Goal: Task Accomplishment & Management: Use online tool/utility

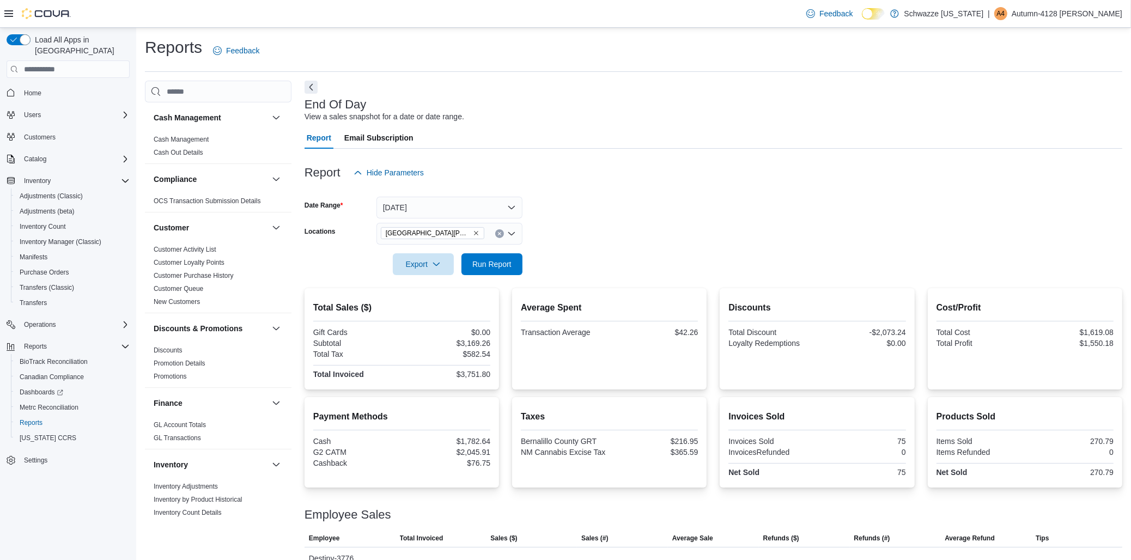
click at [601, 148] on div "Report Email Subscription" at bounding box center [712, 138] width 817 height 22
click at [520, 267] on button "Run Report" at bounding box center [491, 264] width 61 height 22
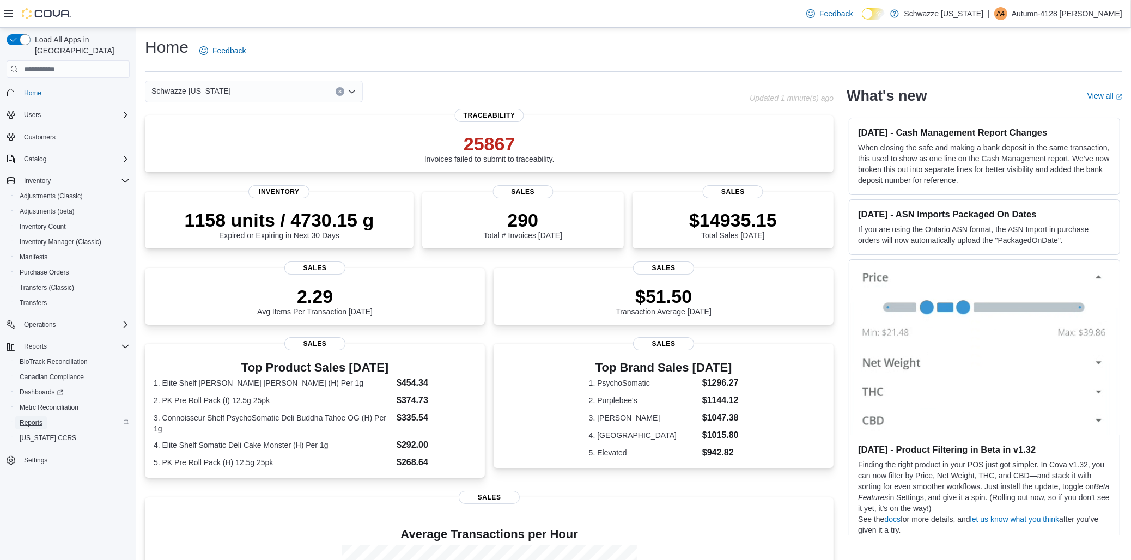
click at [42, 416] on span "Reports" at bounding box center [31, 422] width 23 height 13
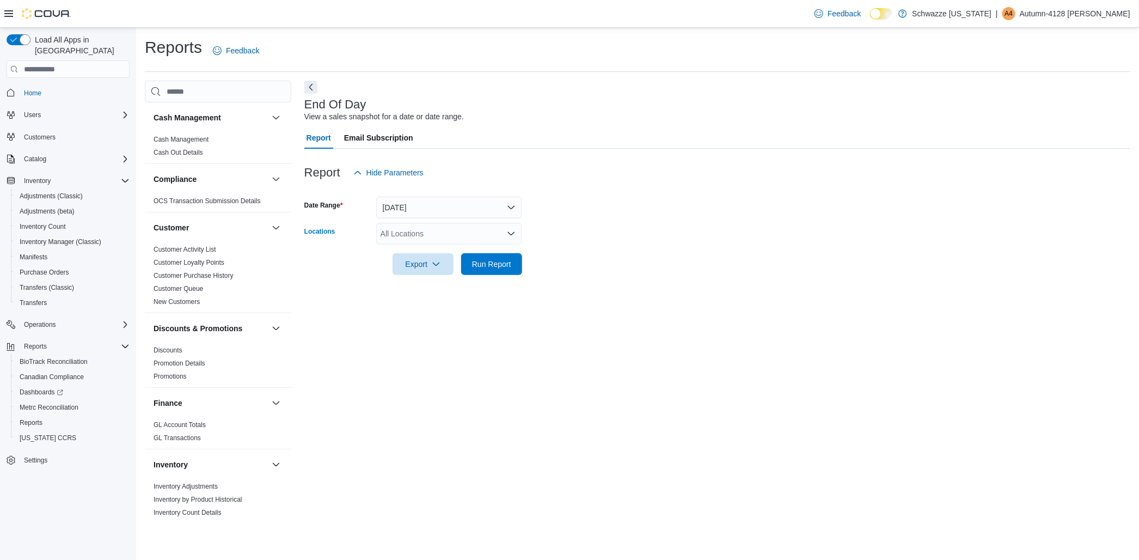
click at [509, 236] on icon "Open list of options" at bounding box center [511, 233] width 9 height 9
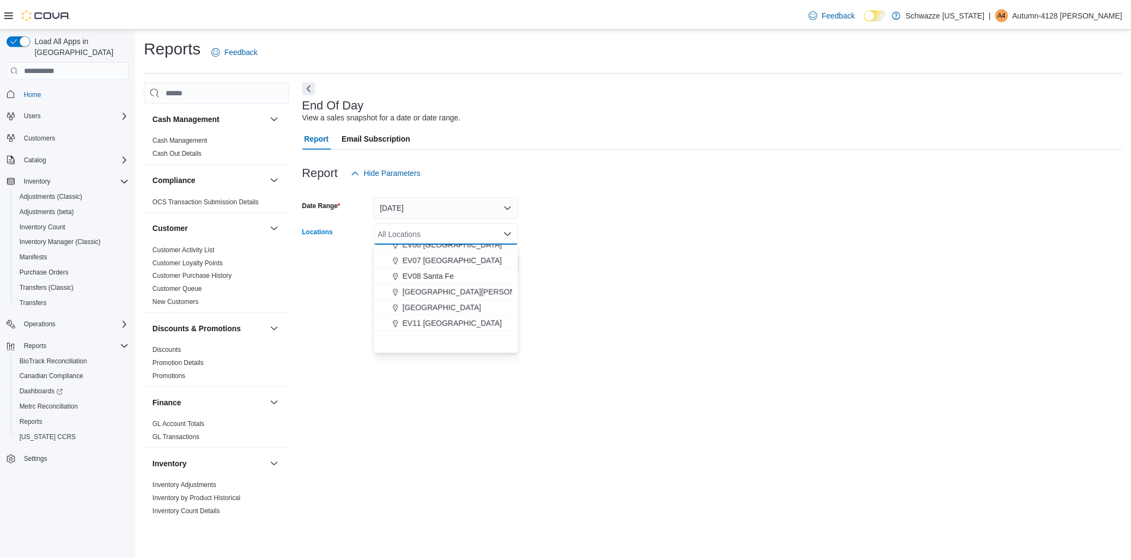
scroll to position [127, 0]
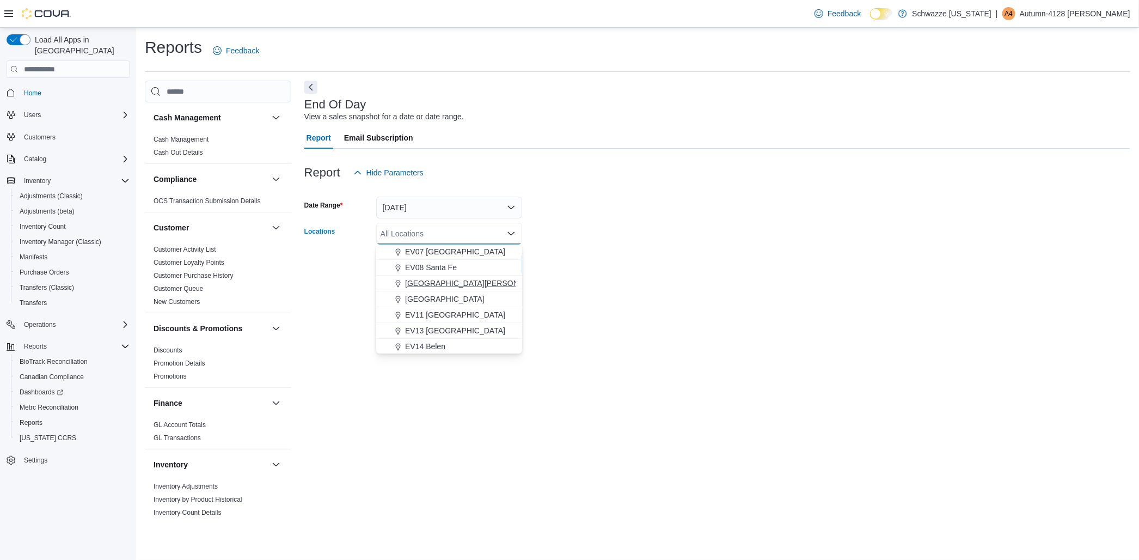
click at [490, 286] on div "[GEOGRAPHIC_DATA][PERSON_NAME]" at bounding box center [449, 283] width 133 height 11
click at [818, 274] on form "Date Range [DATE] Locations [GEOGRAPHIC_DATA][PERSON_NAME] Combo box. Selected.…" at bounding box center [717, 229] width 826 height 91
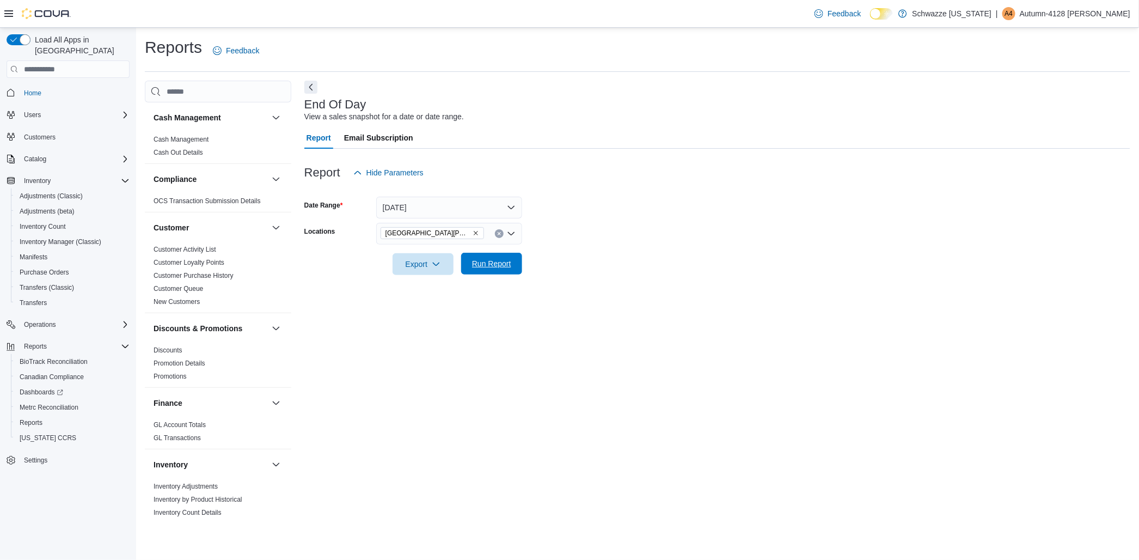
click at [464, 264] on button "Run Report" at bounding box center [491, 264] width 61 height 22
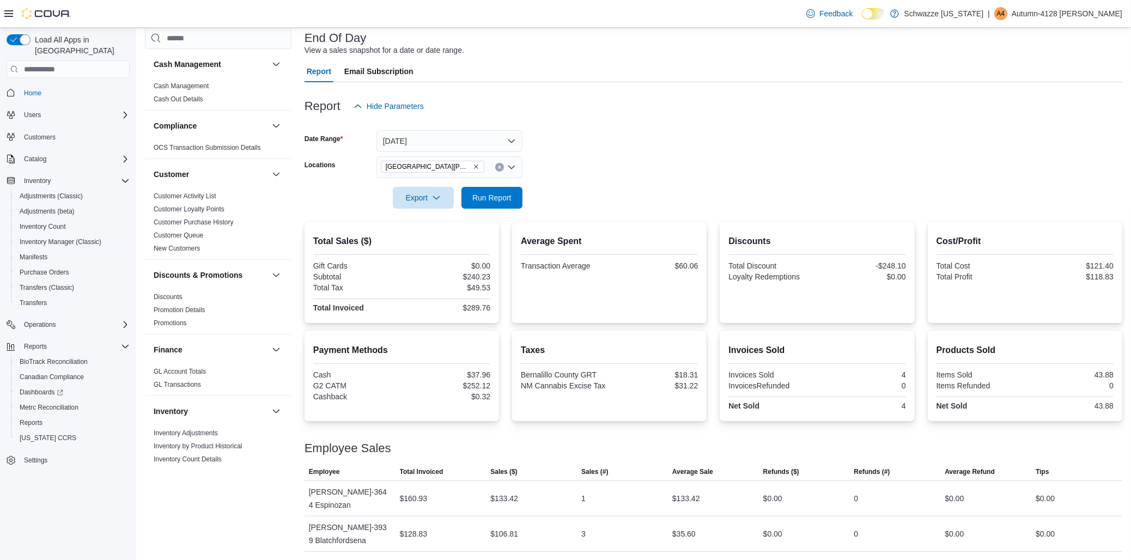
scroll to position [67, 0]
click at [500, 166] on icon "Clear input" at bounding box center [499, 166] width 4 height 4
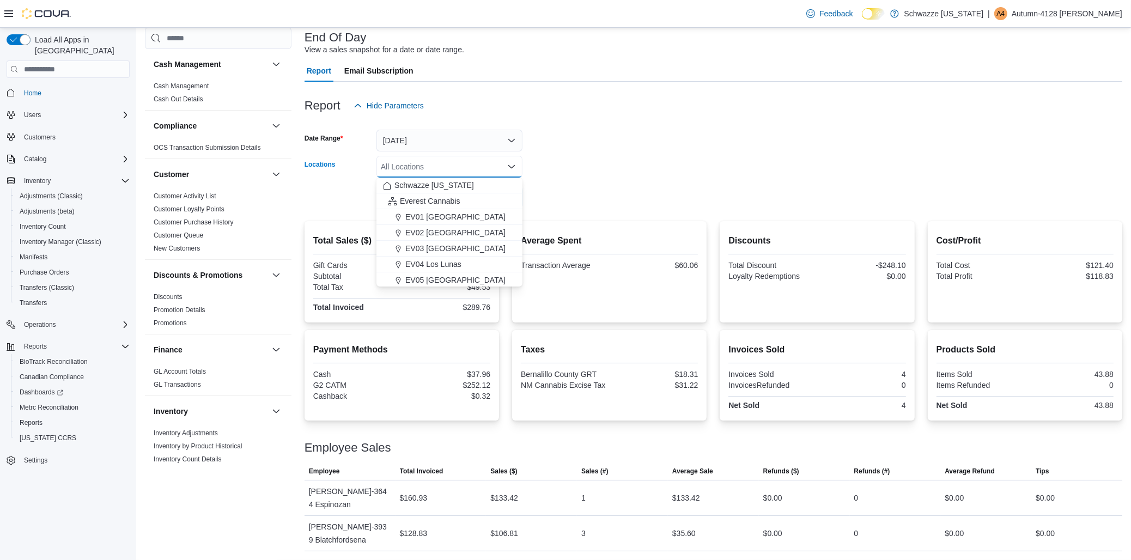
click at [658, 148] on form "Date Range [DATE] Locations All Locations Combo box. Selected. Combo box input.…" at bounding box center [712, 162] width 817 height 91
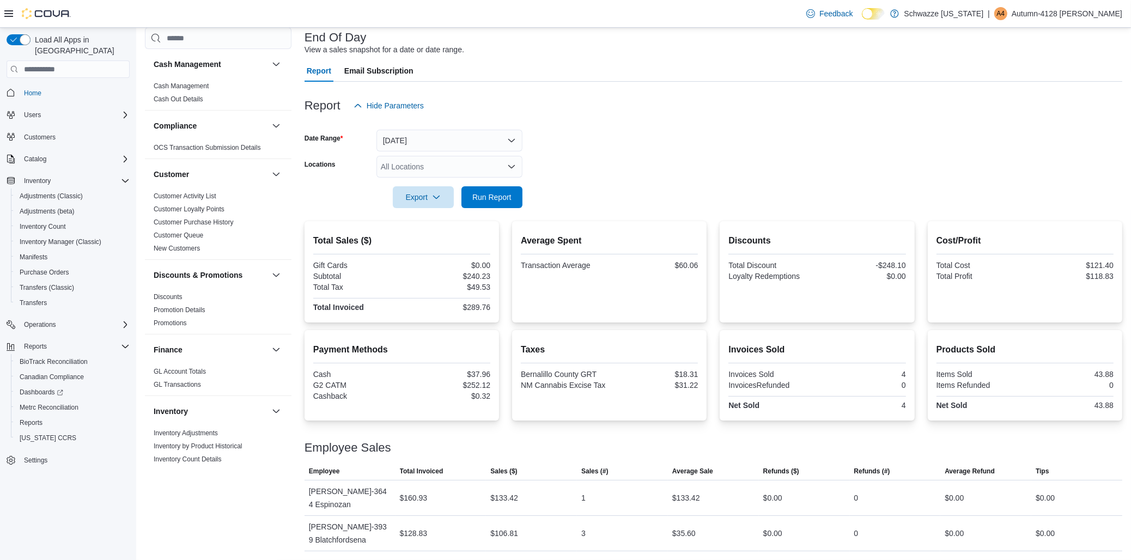
click at [509, 166] on icon "Open list of options" at bounding box center [511, 166] width 9 height 9
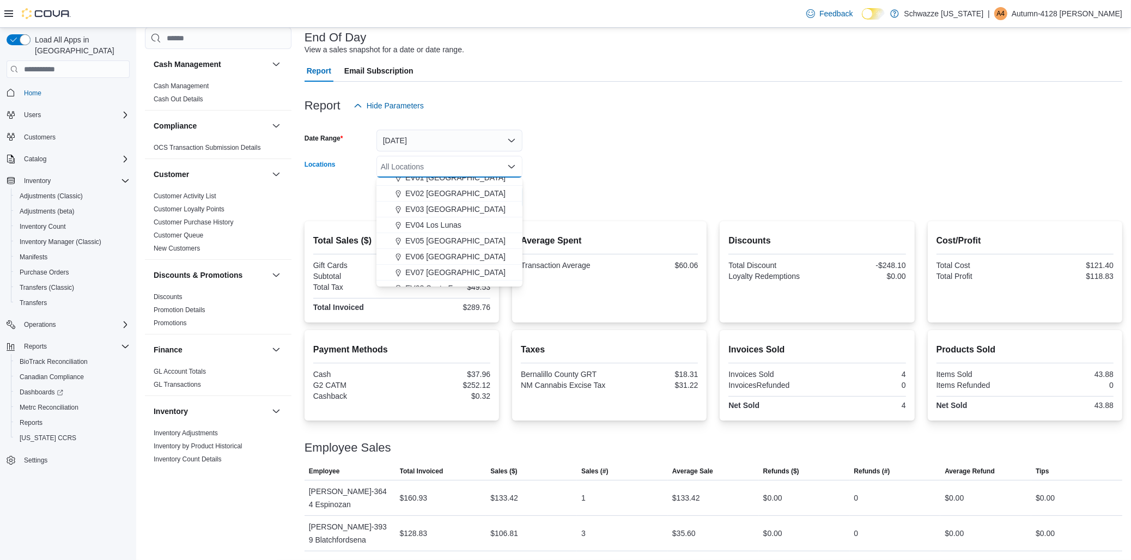
scroll to position [60, 0]
click at [459, 283] on span "[GEOGRAPHIC_DATA][PERSON_NAME]" at bounding box center [476, 282] width 142 height 11
click at [701, 112] on div "Report Hide Parameters" at bounding box center [712, 106] width 817 height 22
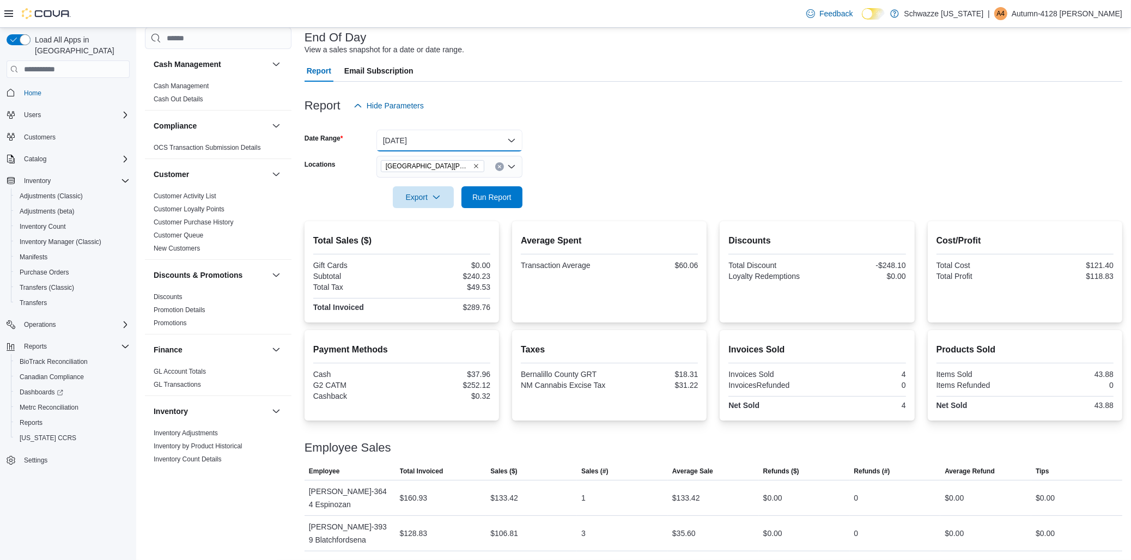
click at [478, 144] on button "[DATE]" at bounding box center [449, 141] width 146 height 22
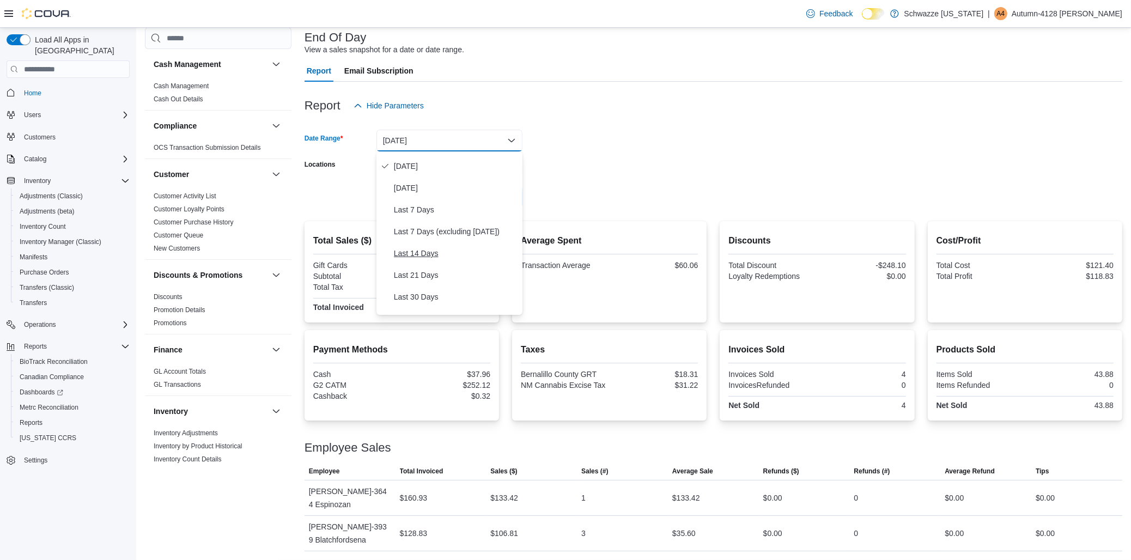
scroll to position [0, 0]
click at [487, 160] on span "Custom Date" at bounding box center [456, 162] width 124 height 13
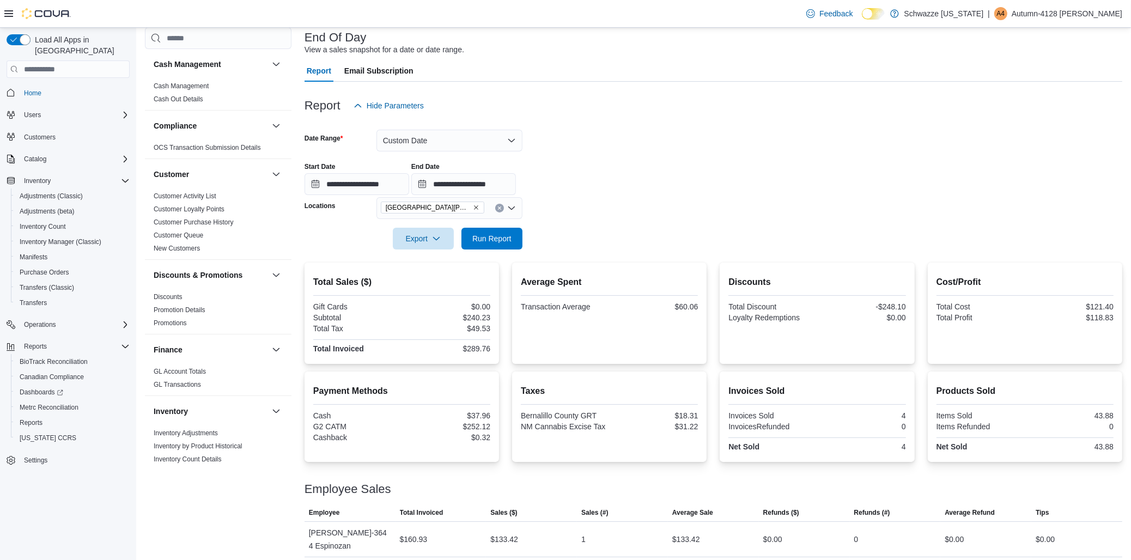
click at [648, 126] on div at bounding box center [712, 123] width 817 height 13
click at [362, 188] on input "**********" at bounding box center [356, 184] width 105 height 22
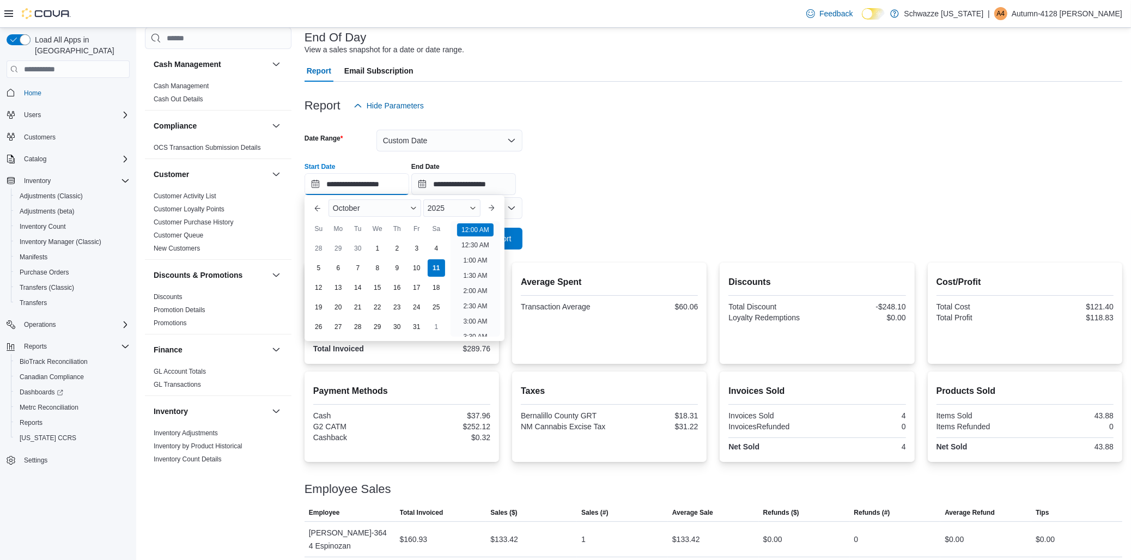
scroll to position [34, 0]
click at [432, 245] on div "4" at bounding box center [435, 248] width 19 height 19
type input "**********"
click at [642, 190] on div "**********" at bounding box center [712, 174] width 817 height 41
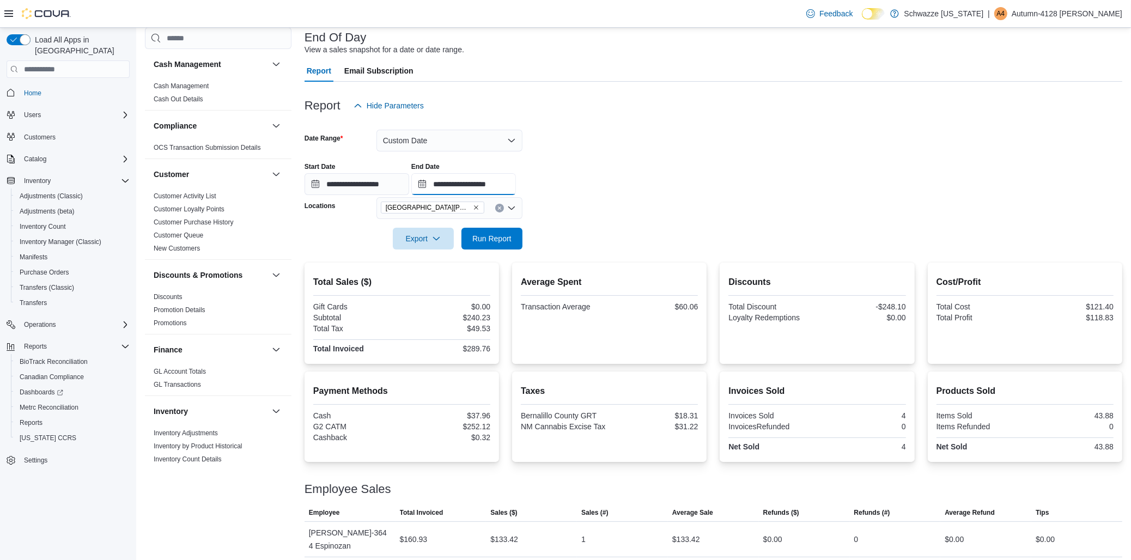
click at [456, 184] on input "**********" at bounding box center [463, 184] width 105 height 22
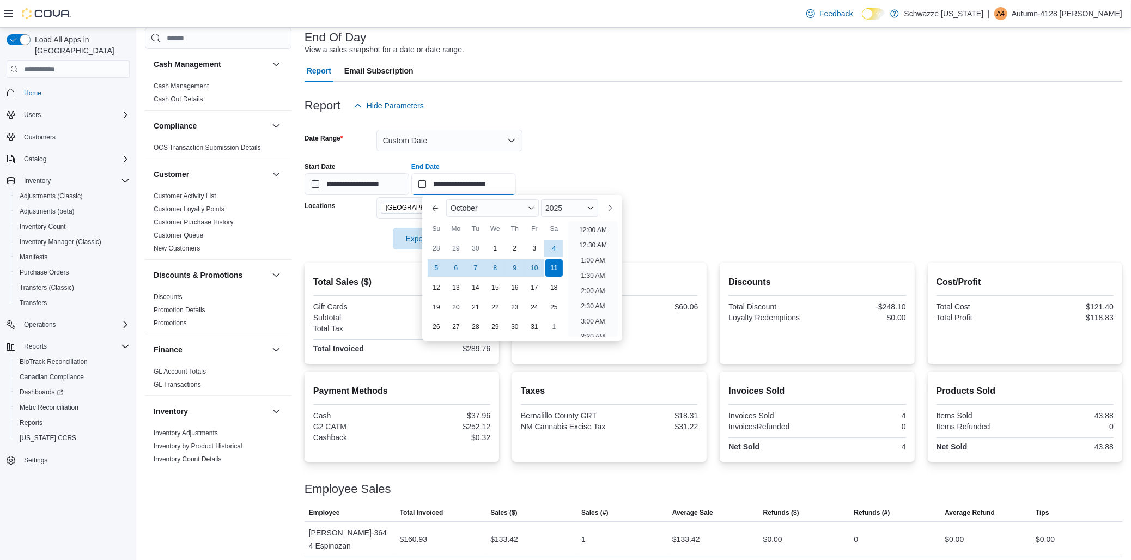
scroll to position [618, 0]
click at [561, 242] on div "4" at bounding box center [553, 248] width 19 height 19
type input "**********"
click at [747, 148] on form "**********" at bounding box center [712, 183] width 817 height 133
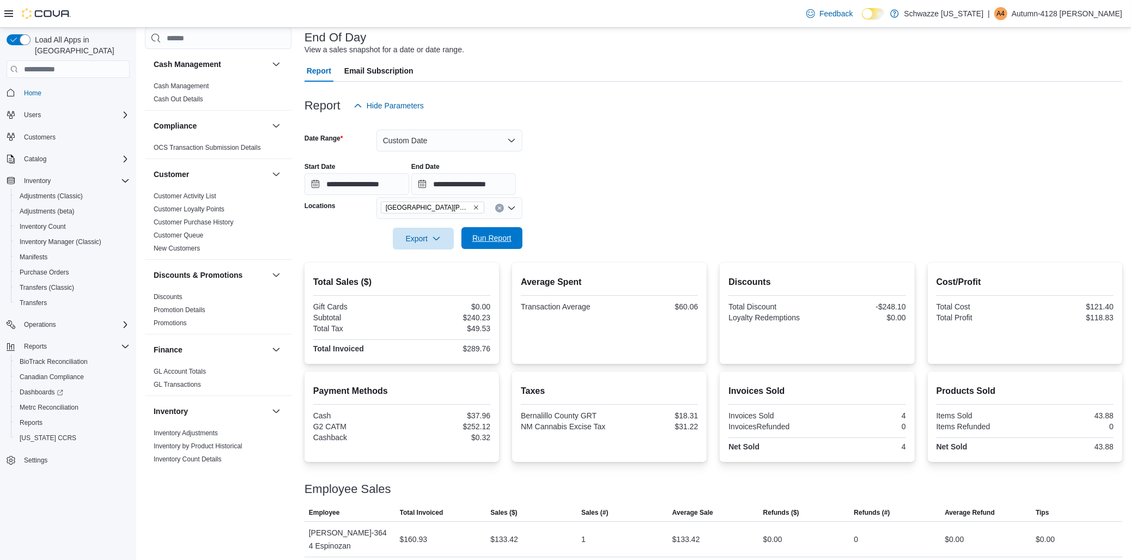
click at [505, 238] on span "Run Report" at bounding box center [491, 238] width 39 height 11
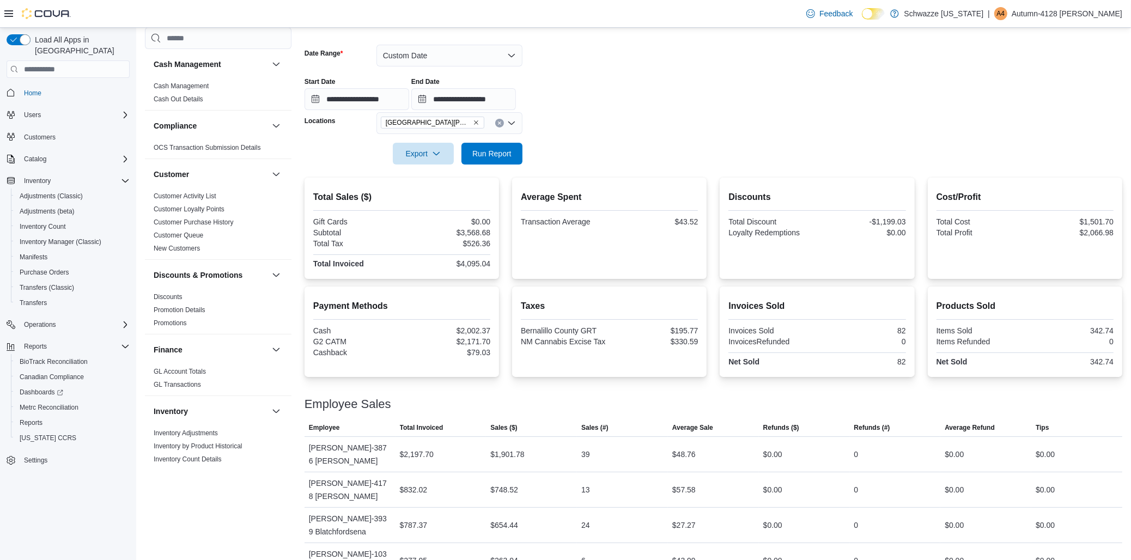
scroll to position [153, 0]
